Goal: Navigation & Orientation: Find specific page/section

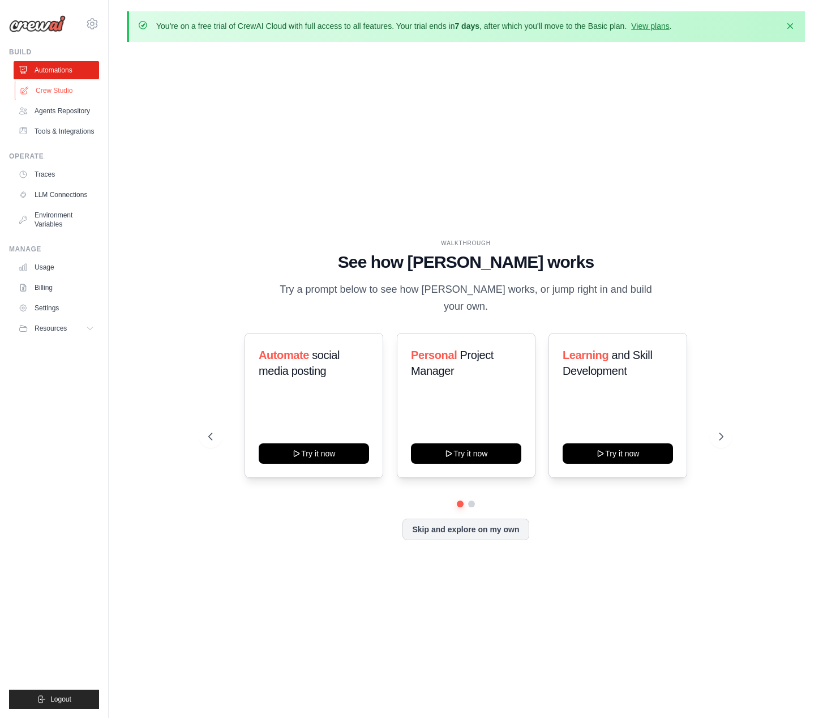
click at [52, 96] on link "Crew Studio" at bounding box center [57, 90] width 85 height 18
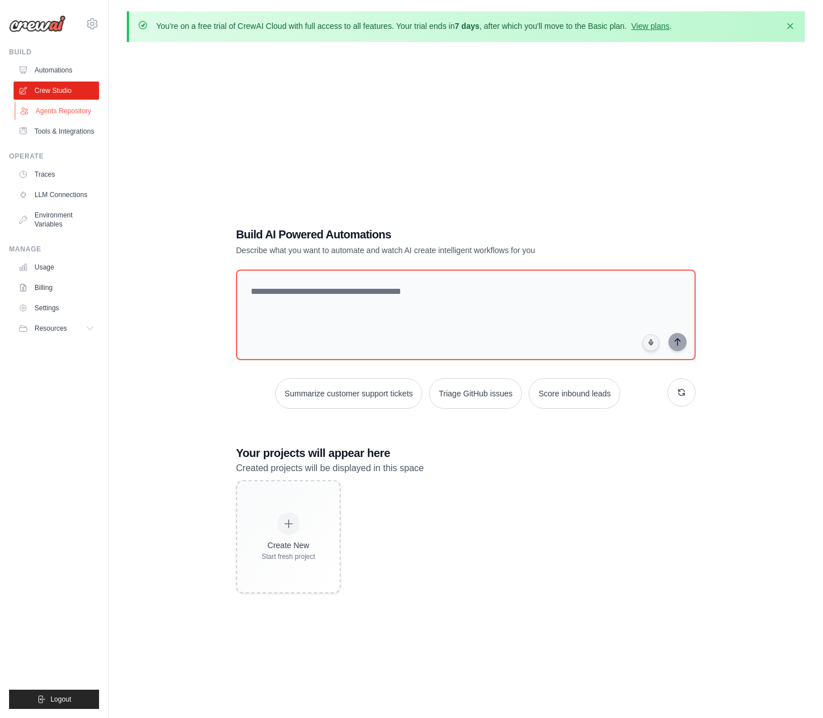
click at [54, 110] on link "Agents Repository" at bounding box center [57, 111] width 85 height 18
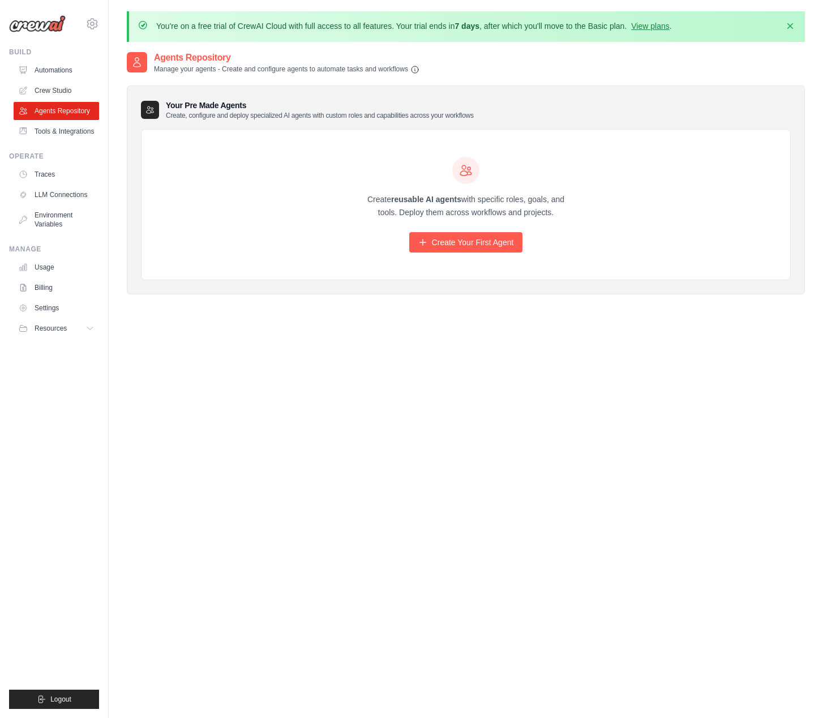
click at [80, 141] on ul "Build Automations Crew Studio Agents Repository Tools & Integrations" at bounding box center [54, 378] width 90 height 661
click at [70, 130] on link "Tools & Integrations" at bounding box center [57, 131] width 85 height 18
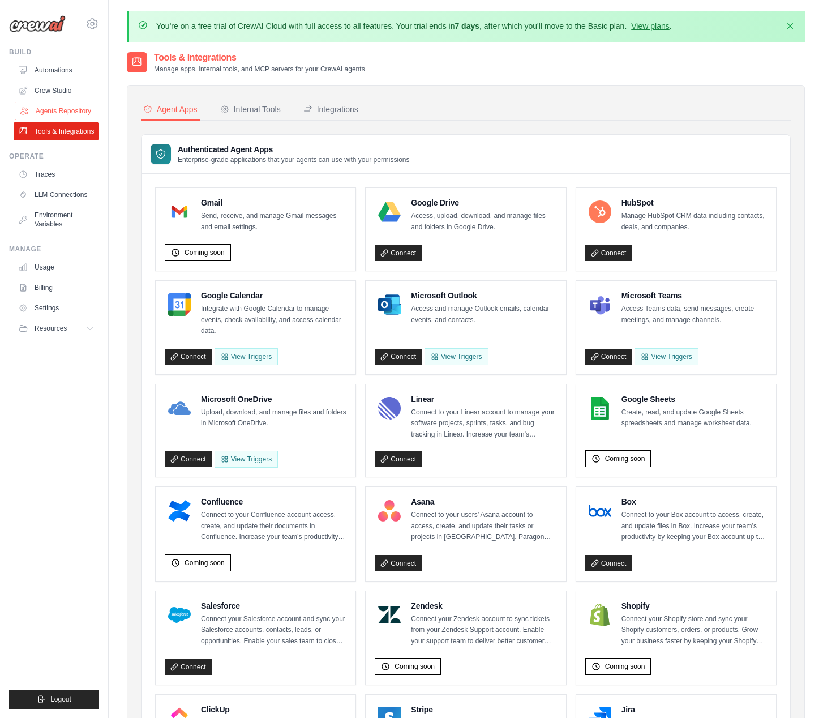
click at [62, 109] on link "Agents Repository" at bounding box center [57, 111] width 85 height 18
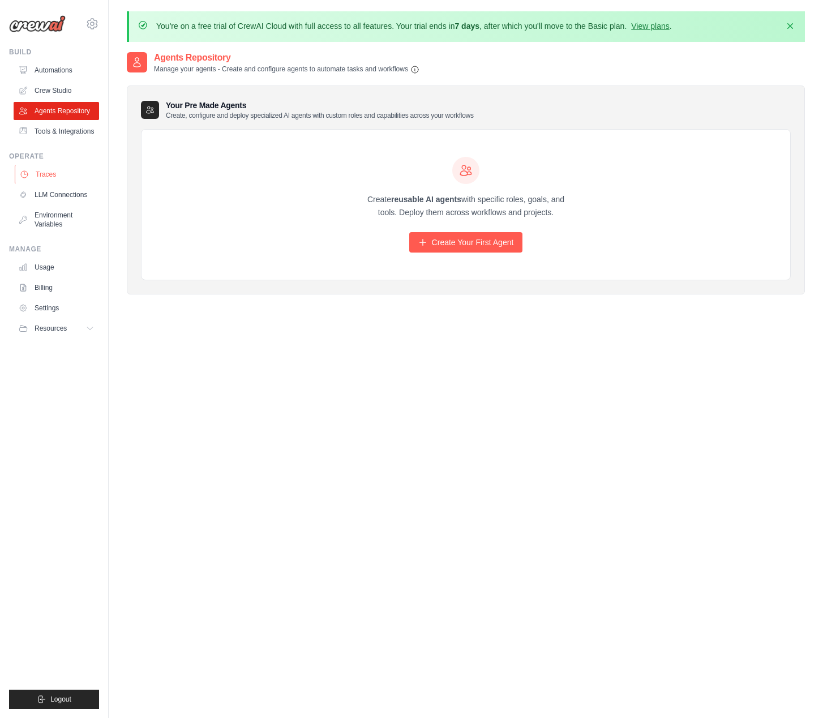
click at [46, 177] on link "Traces" at bounding box center [57, 174] width 85 height 18
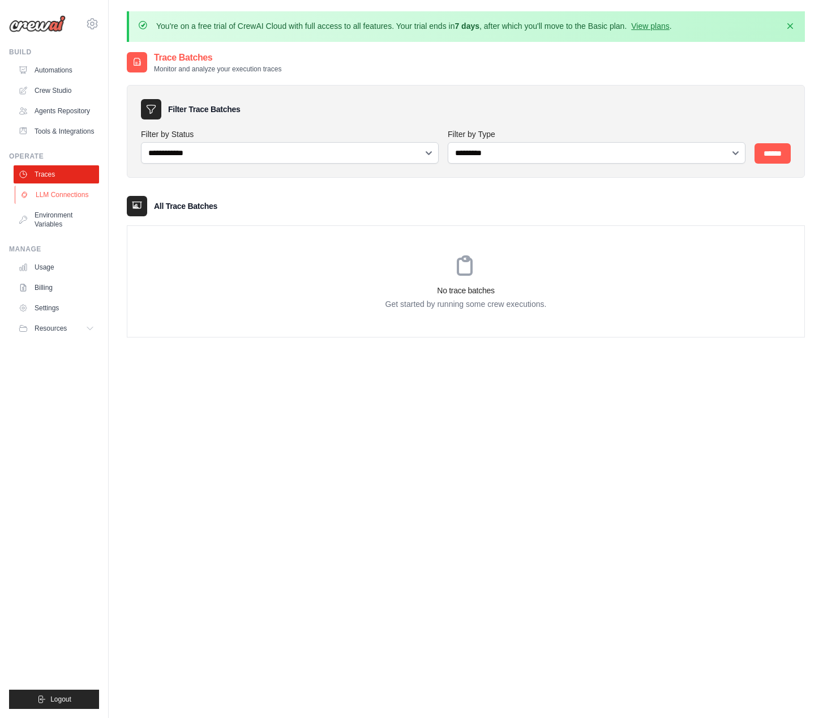
click at [49, 192] on link "LLM Connections" at bounding box center [57, 195] width 85 height 18
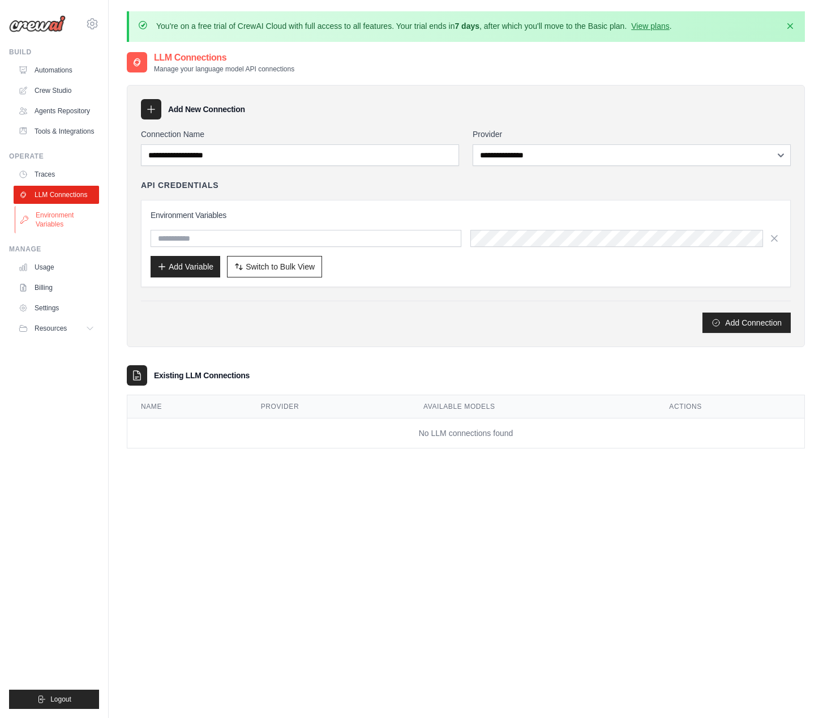
click at [74, 217] on link "Environment Variables" at bounding box center [57, 219] width 85 height 27
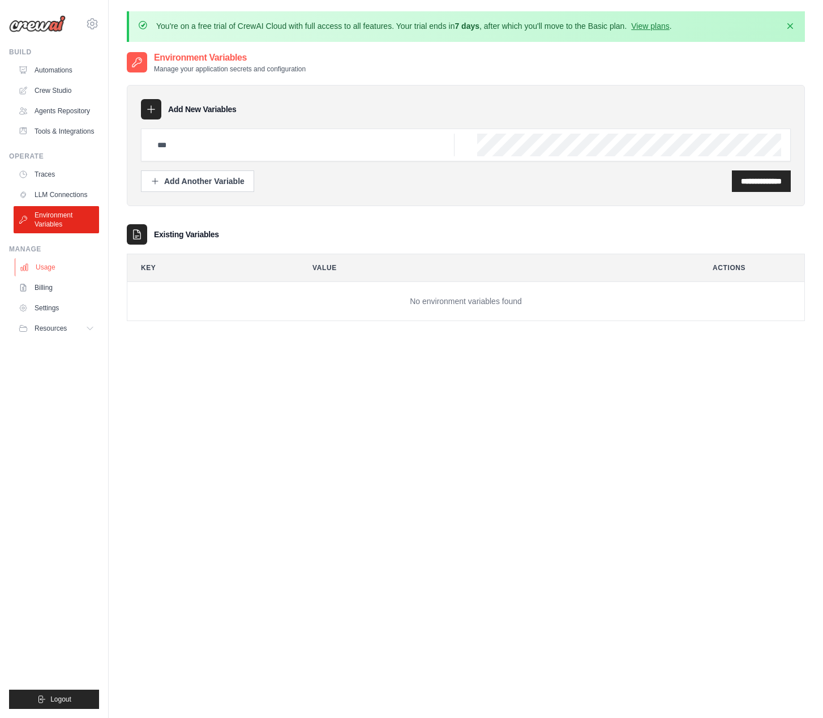
click at [32, 261] on link "Usage" at bounding box center [57, 267] width 85 height 18
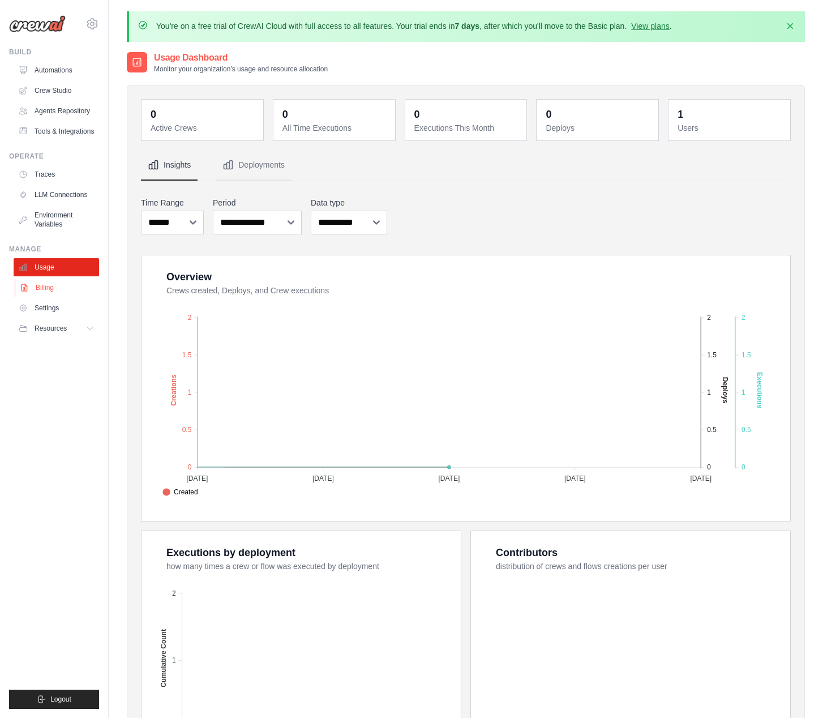
click at [59, 284] on link "Billing" at bounding box center [57, 287] width 85 height 18
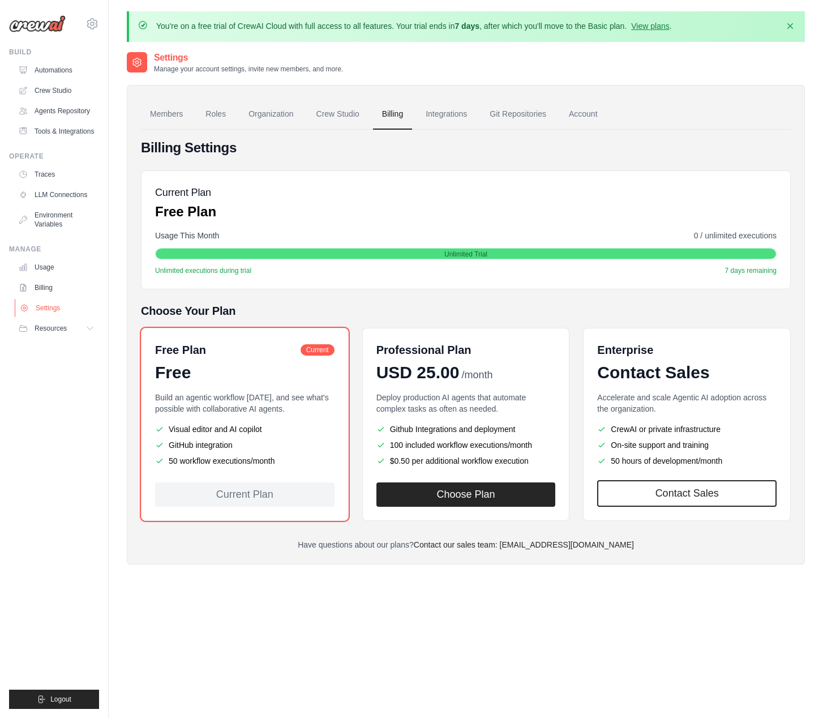
click at [62, 306] on link "Settings" at bounding box center [57, 308] width 85 height 18
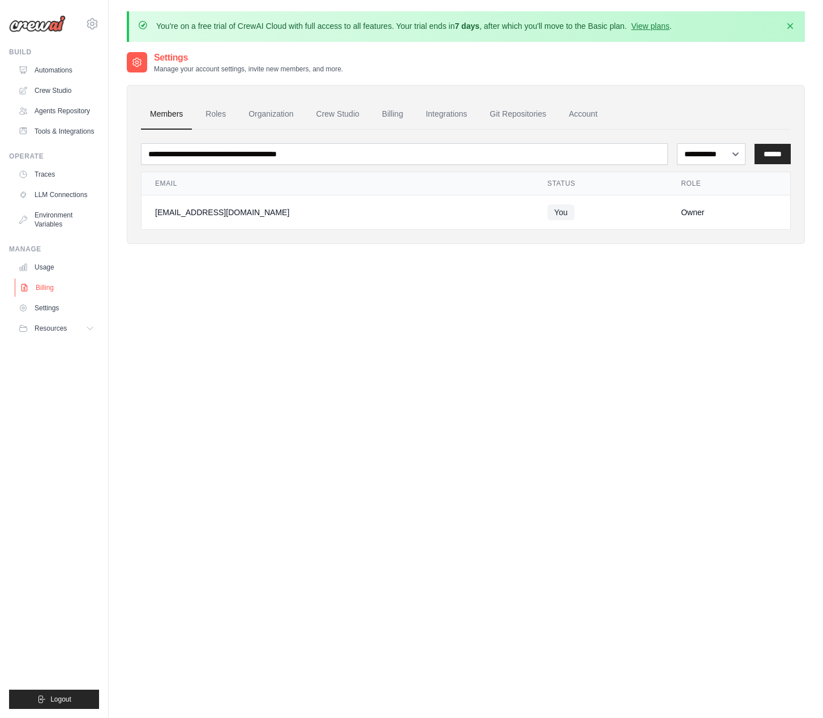
click at [59, 289] on link "Billing" at bounding box center [57, 287] width 85 height 18
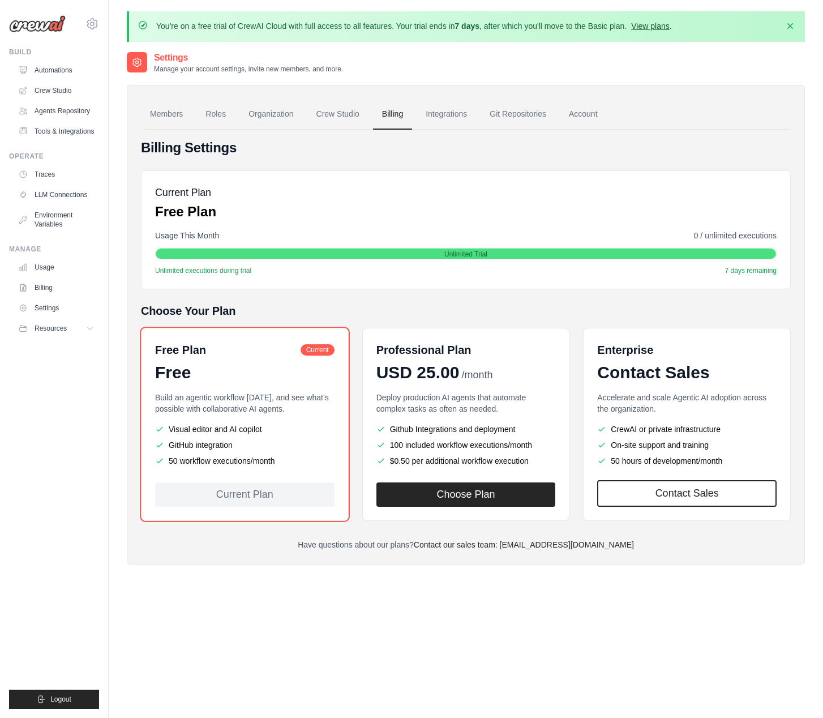
click at [648, 24] on link "View plans" at bounding box center [650, 26] width 38 height 9
click at [48, 70] on link "Automations" at bounding box center [57, 70] width 85 height 18
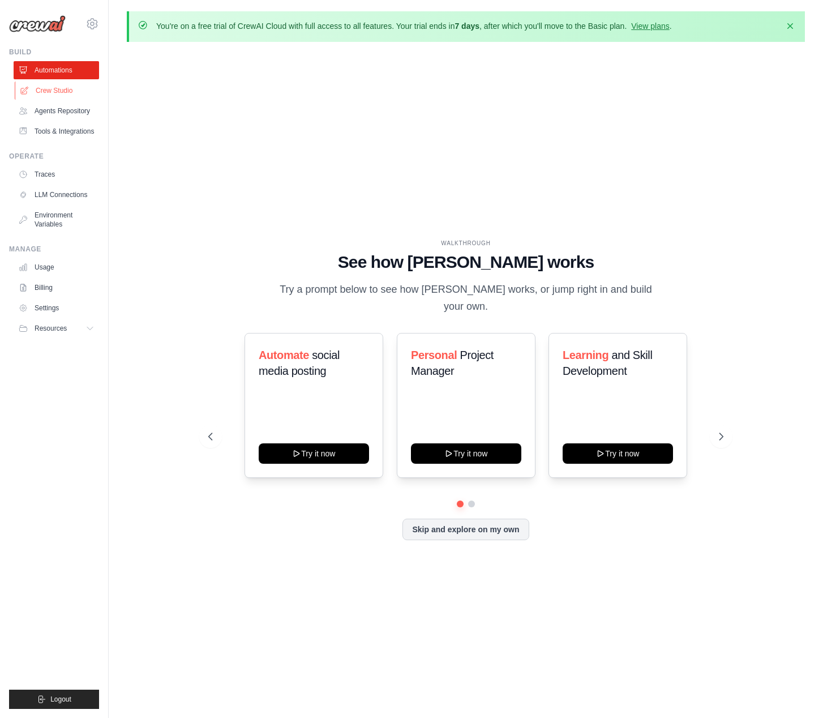
click at [55, 86] on link "Crew Studio" at bounding box center [57, 90] width 85 height 18
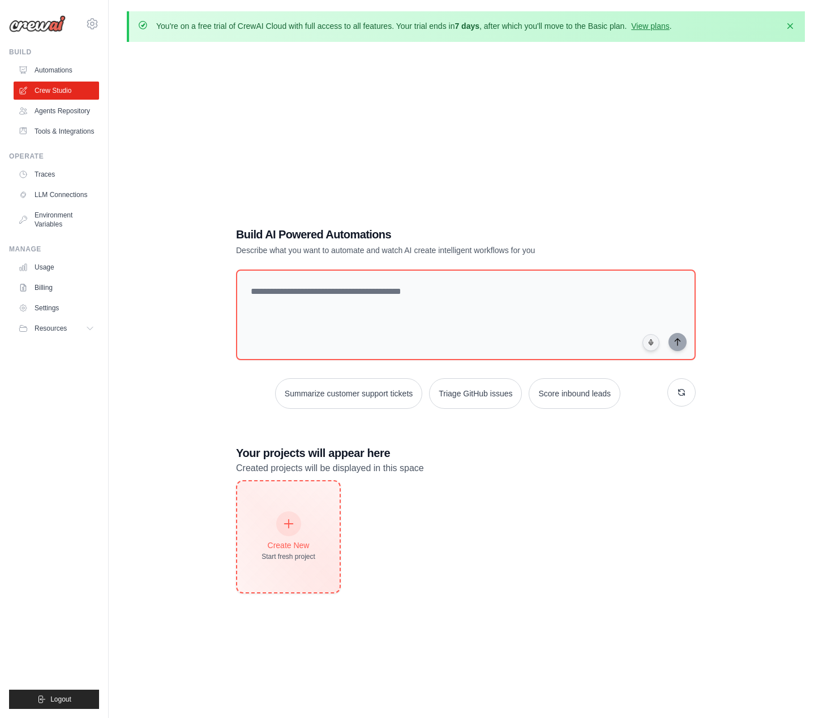
click at [296, 524] on div at bounding box center [288, 523] width 25 height 25
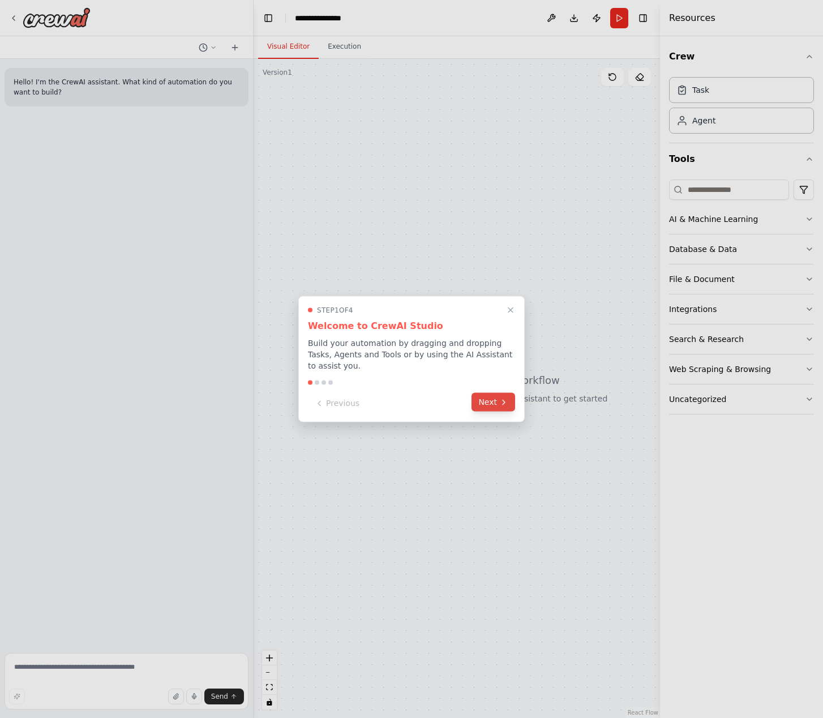
click at [499, 405] on icon at bounding box center [503, 401] width 9 height 9
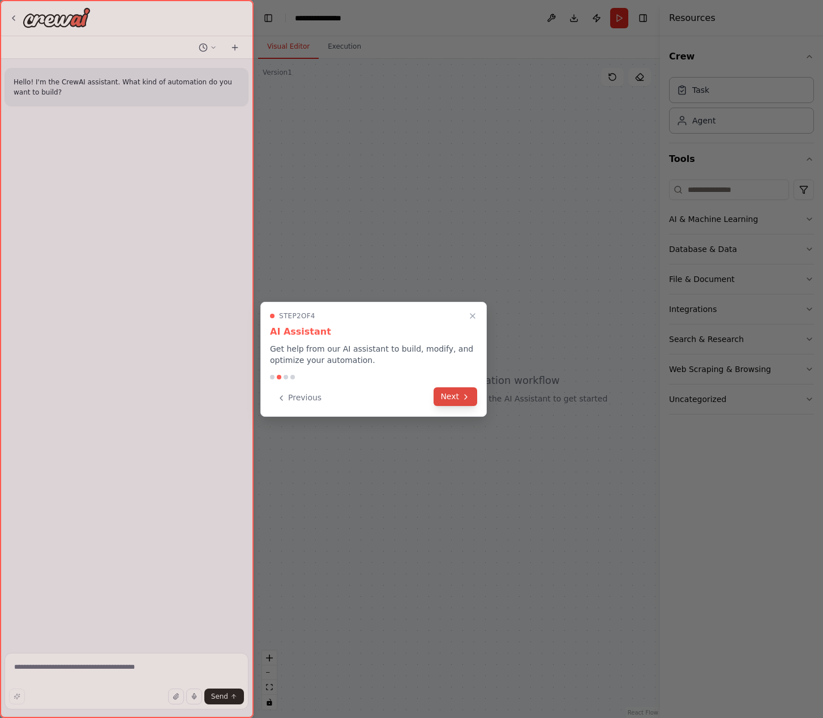
click at [451, 396] on button "Next" at bounding box center [456, 396] width 44 height 19
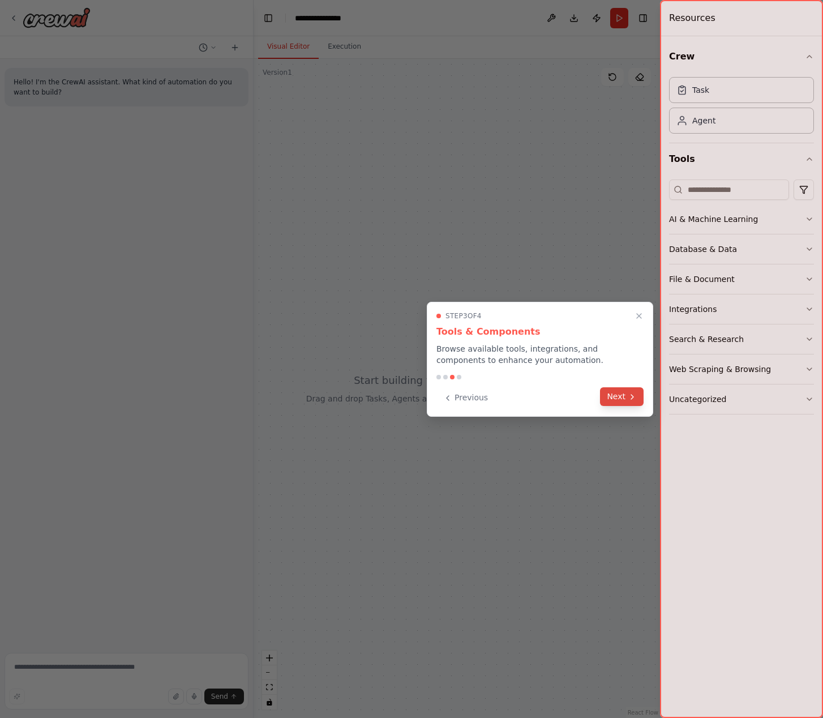
click at [615, 402] on button "Next" at bounding box center [622, 396] width 44 height 19
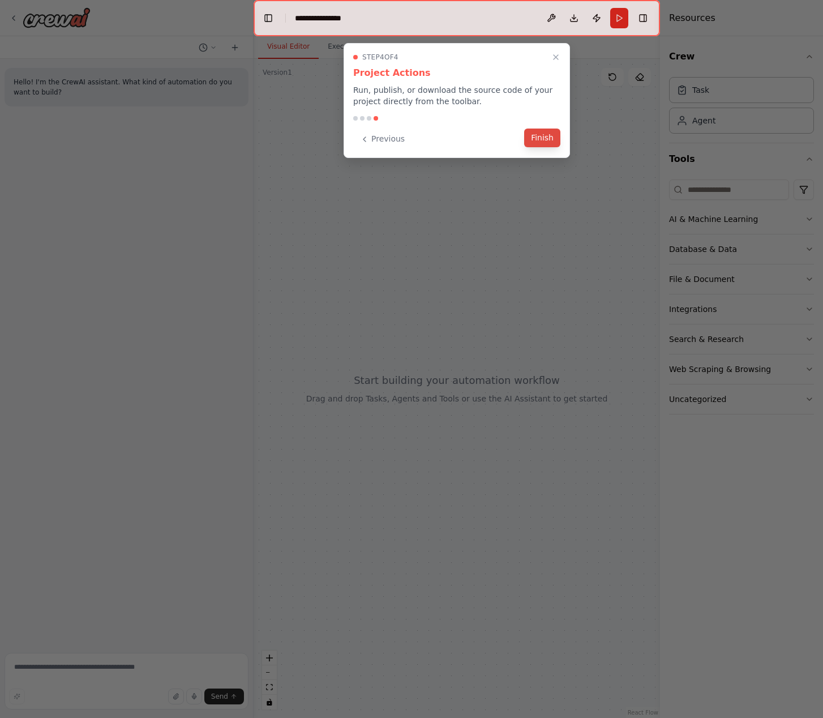
click at [547, 136] on button "Finish" at bounding box center [542, 137] width 36 height 19
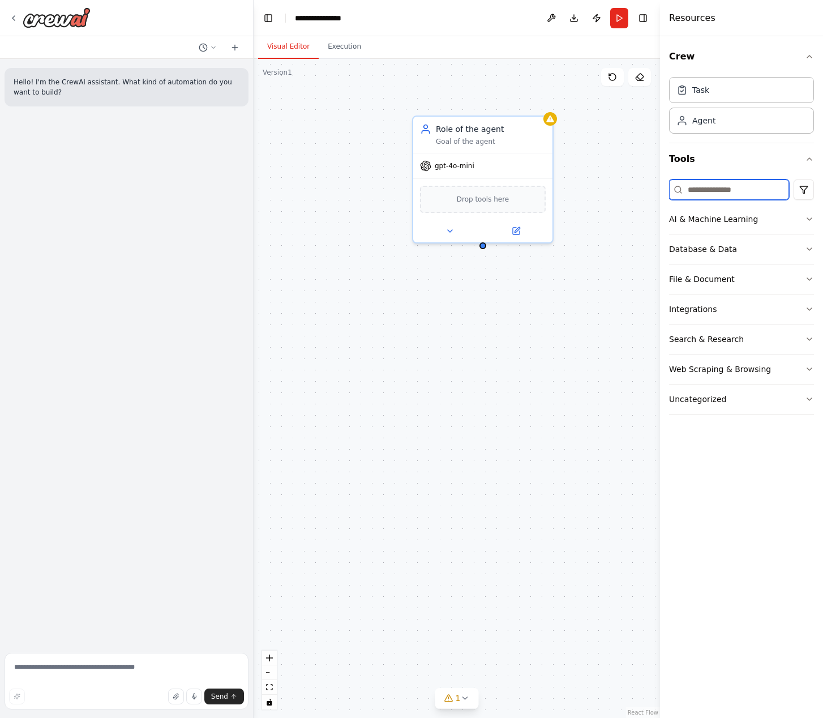
click at [717, 196] on input at bounding box center [729, 189] width 120 height 20
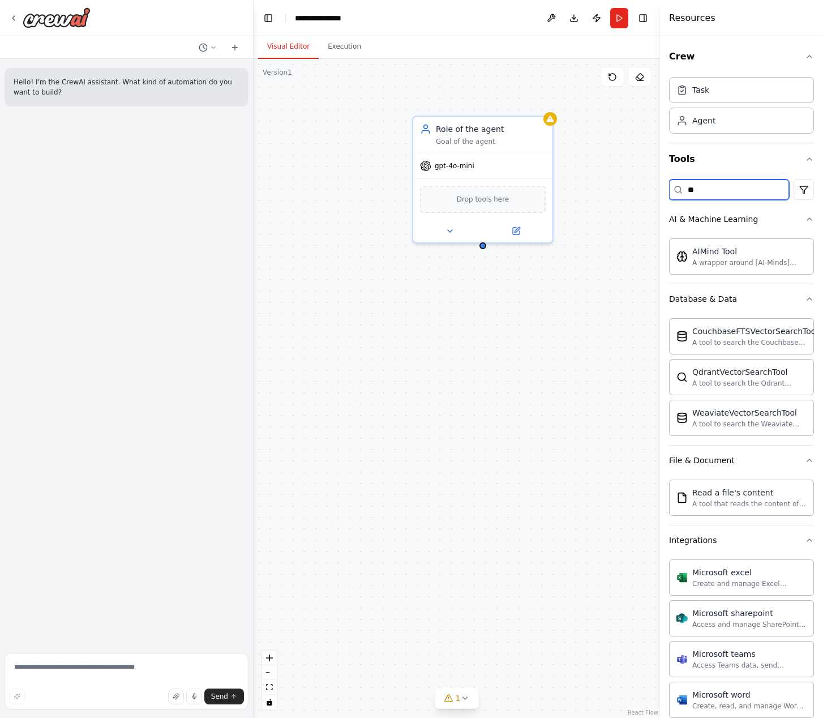
type input "*"
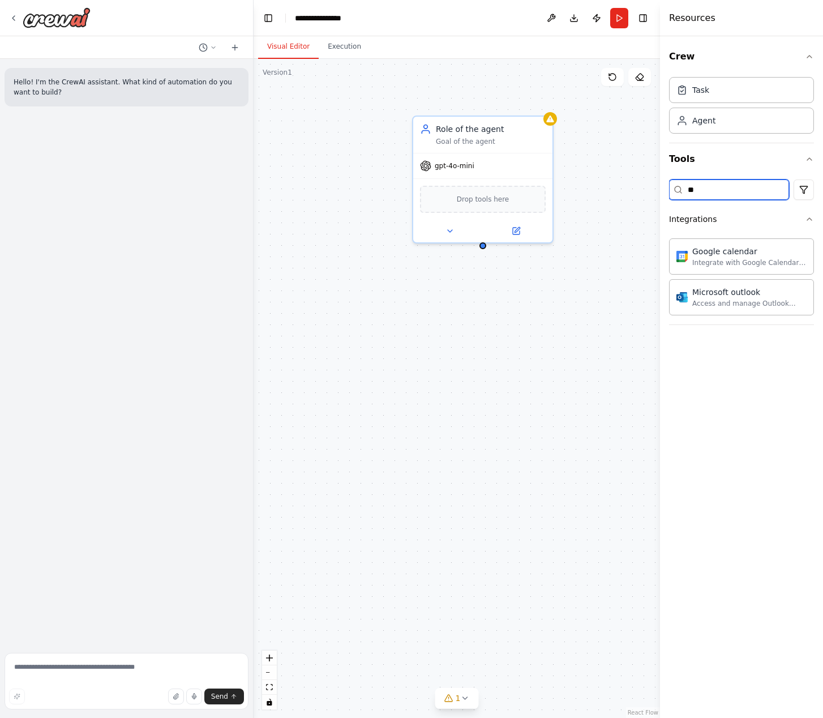
type input "*"
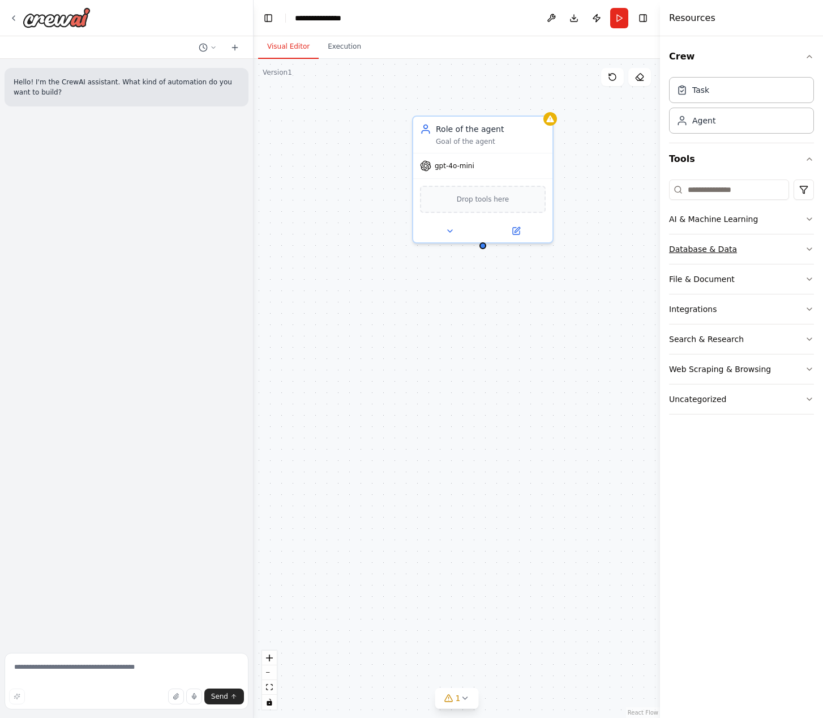
click at [733, 249] on button "Database & Data" at bounding box center [741, 248] width 145 height 29
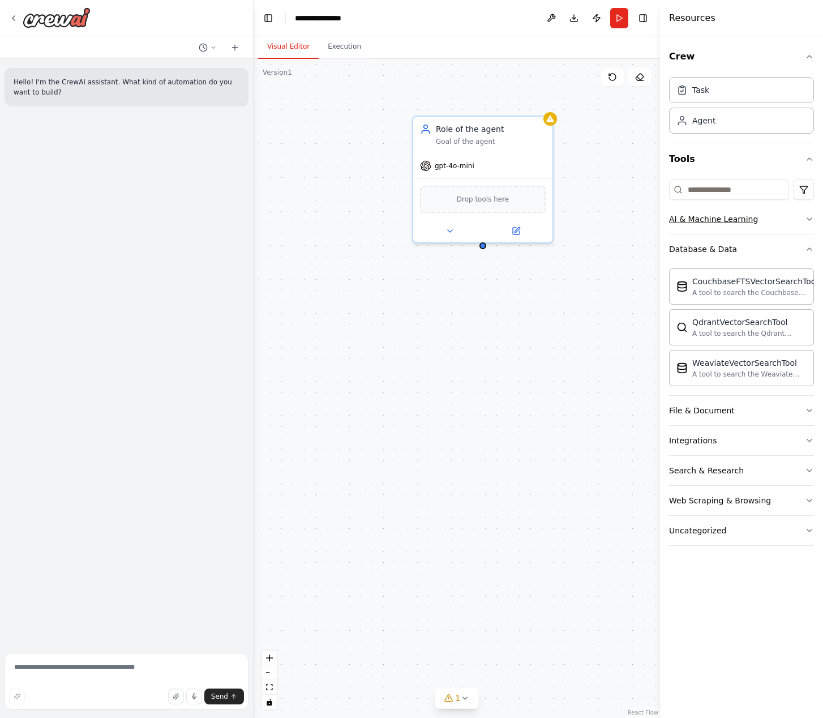
click at [718, 219] on div "AI & Machine Learning" at bounding box center [713, 218] width 89 height 11
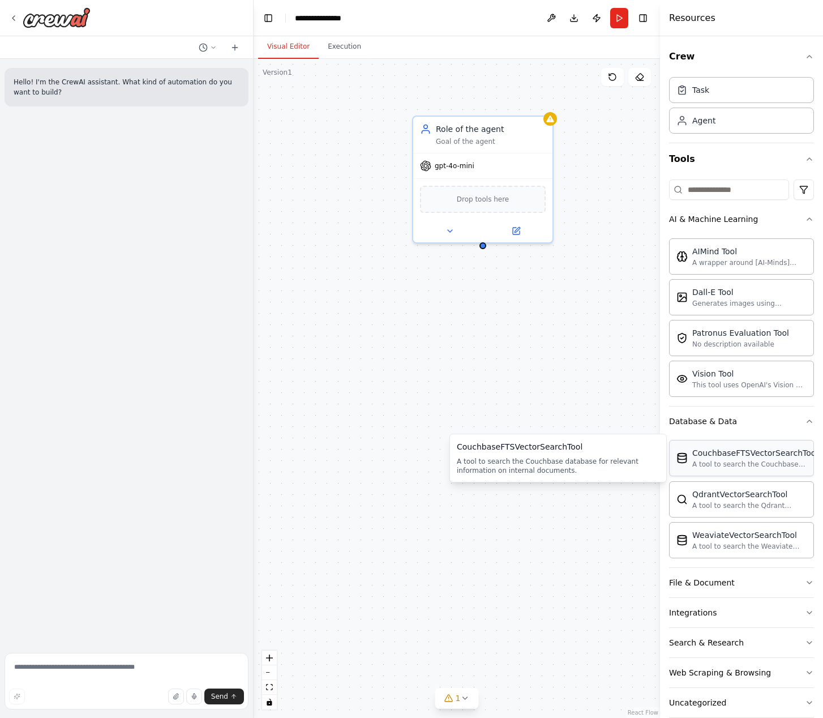
scroll to position [18, 0]
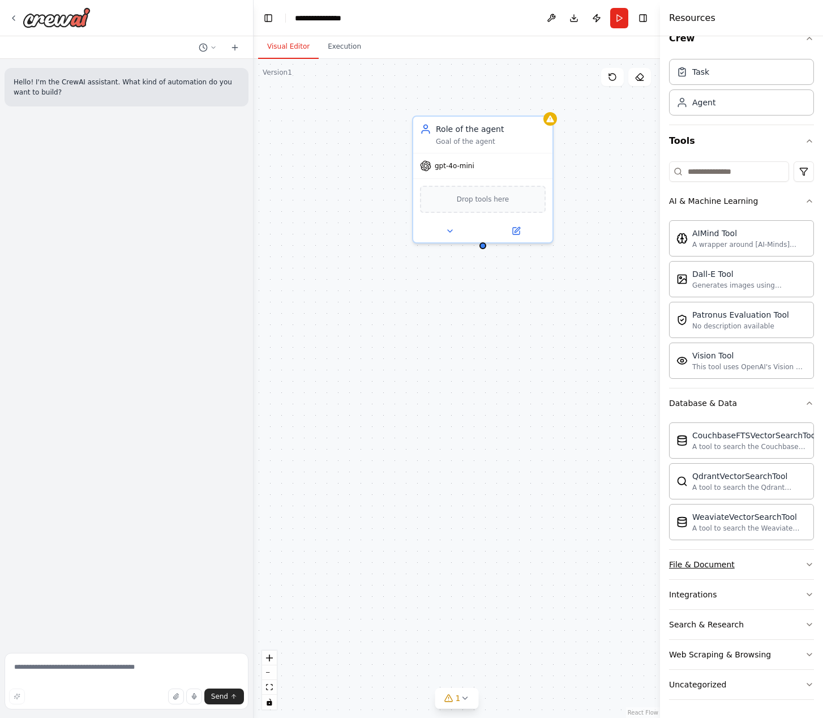
click at [743, 565] on button "File & Document" at bounding box center [741, 564] width 145 height 29
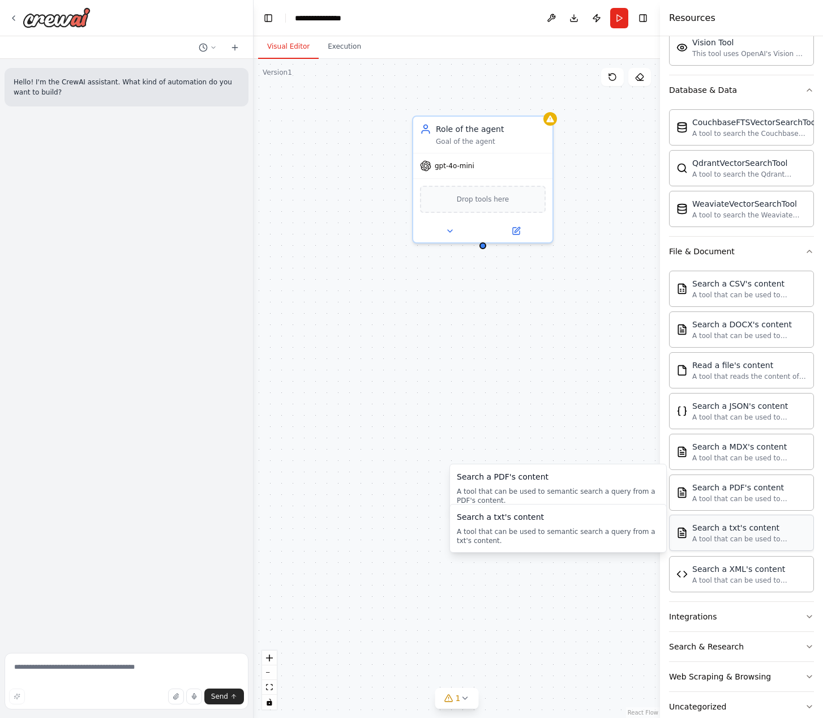
scroll to position [353, 0]
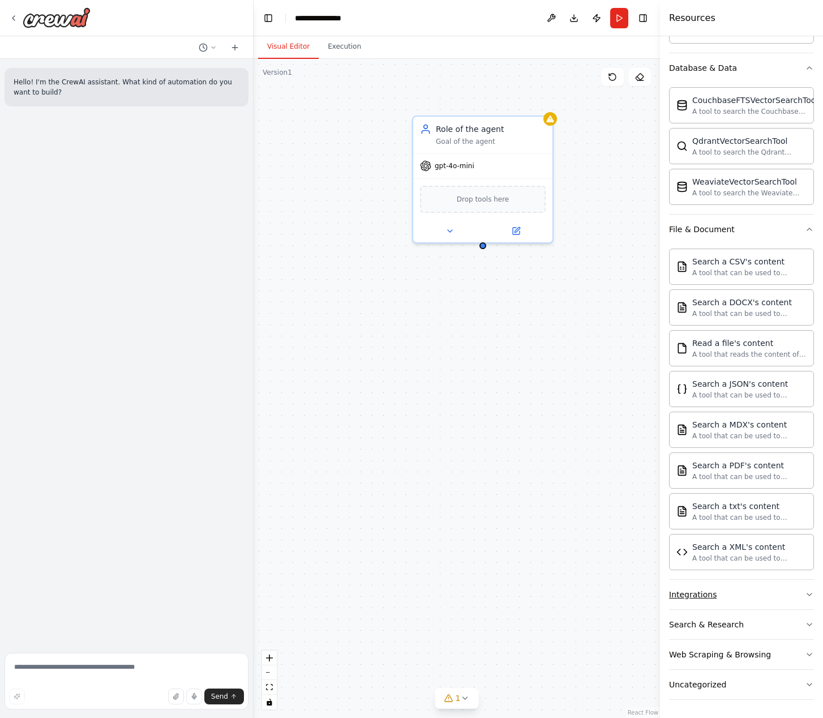
click at [752, 592] on button "Integrations" at bounding box center [741, 594] width 145 height 29
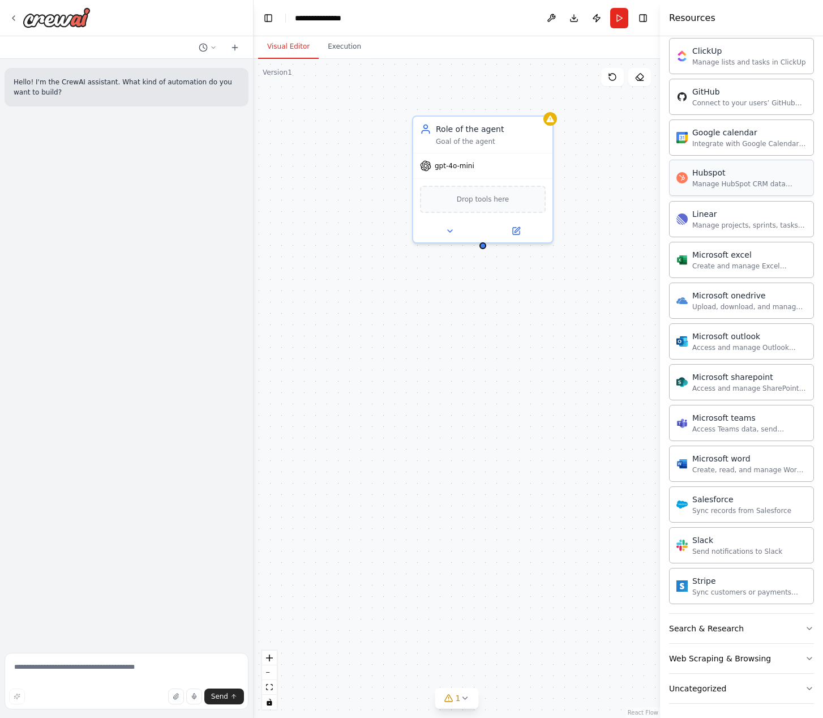
scroll to position [1014, 0]
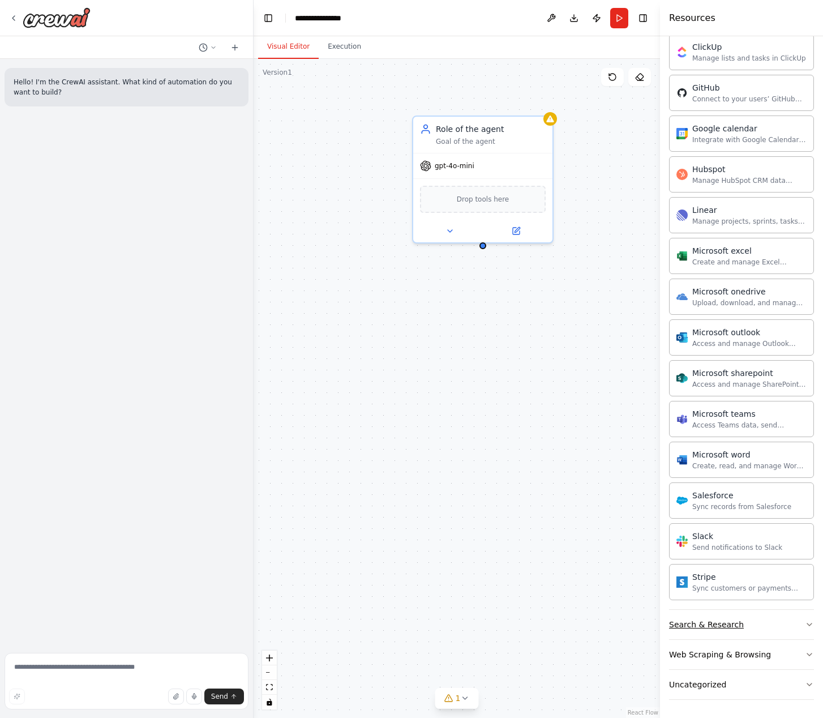
click at [749, 623] on button "Search & Research" at bounding box center [741, 624] width 145 height 29
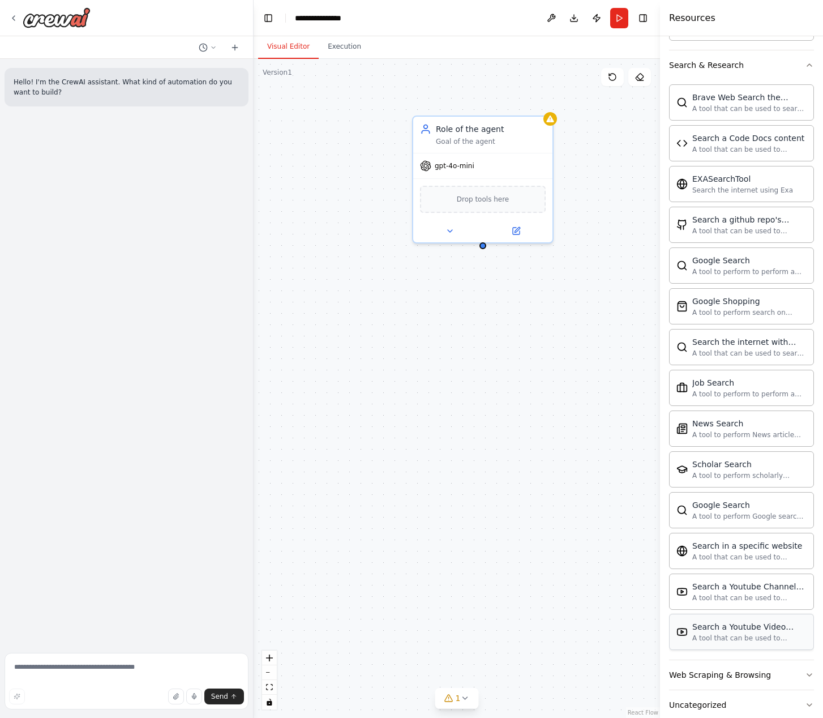
scroll to position [1594, 0]
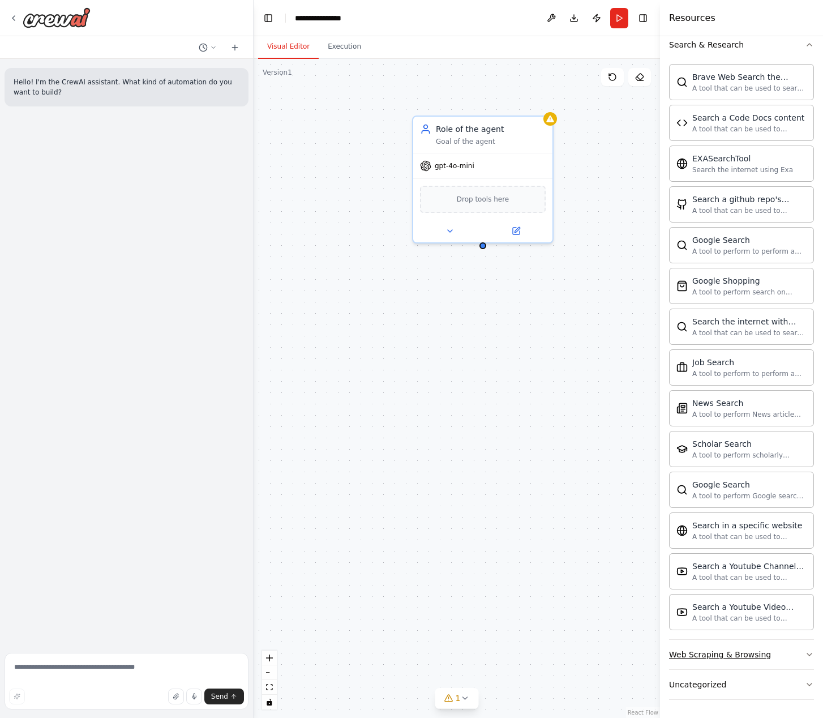
click at [752, 660] on button "Web Scraping & Browsing" at bounding box center [741, 654] width 145 height 29
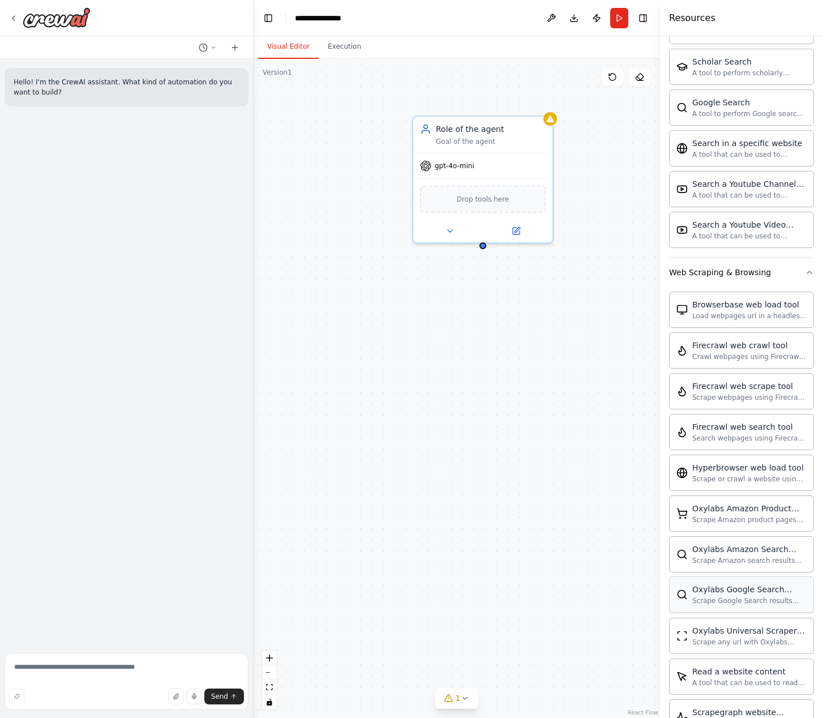
scroll to position [2214, 0]
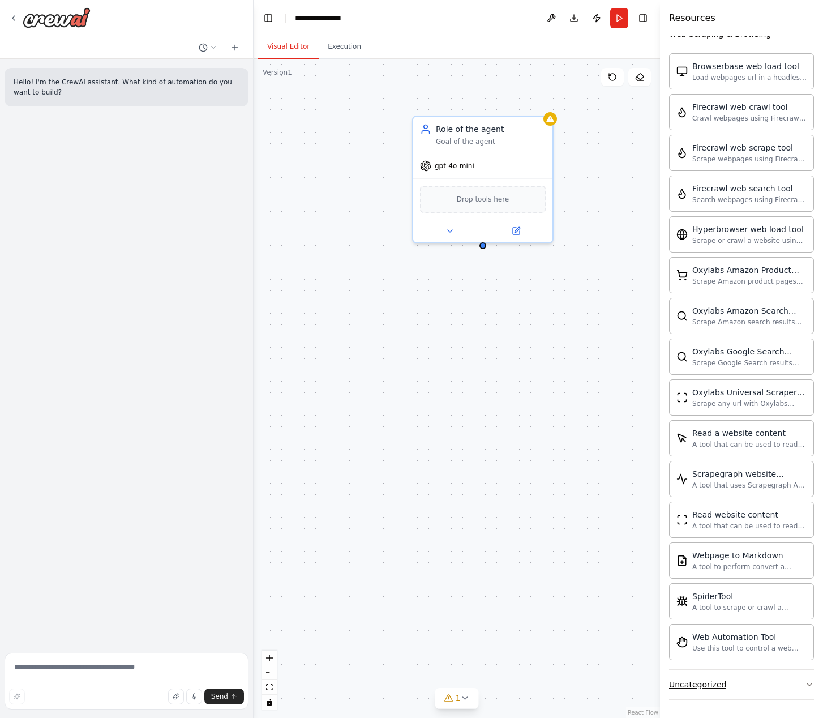
click at [742, 682] on button "Uncategorized" at bounding box center [741, 684] width 145 height 29
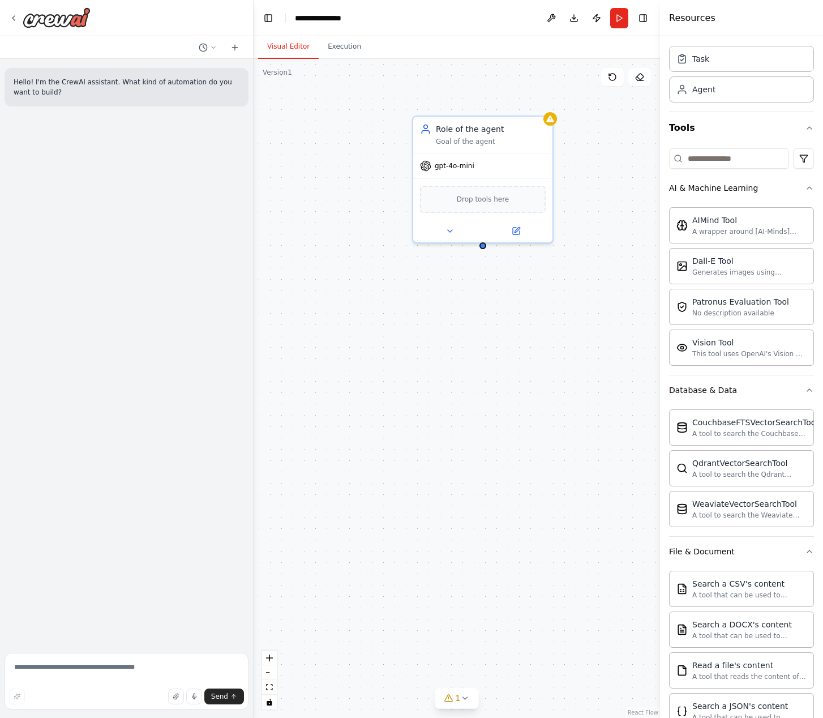
scroll to position [28, 0]
